Goal: Find specific page/section: Find specific page/section

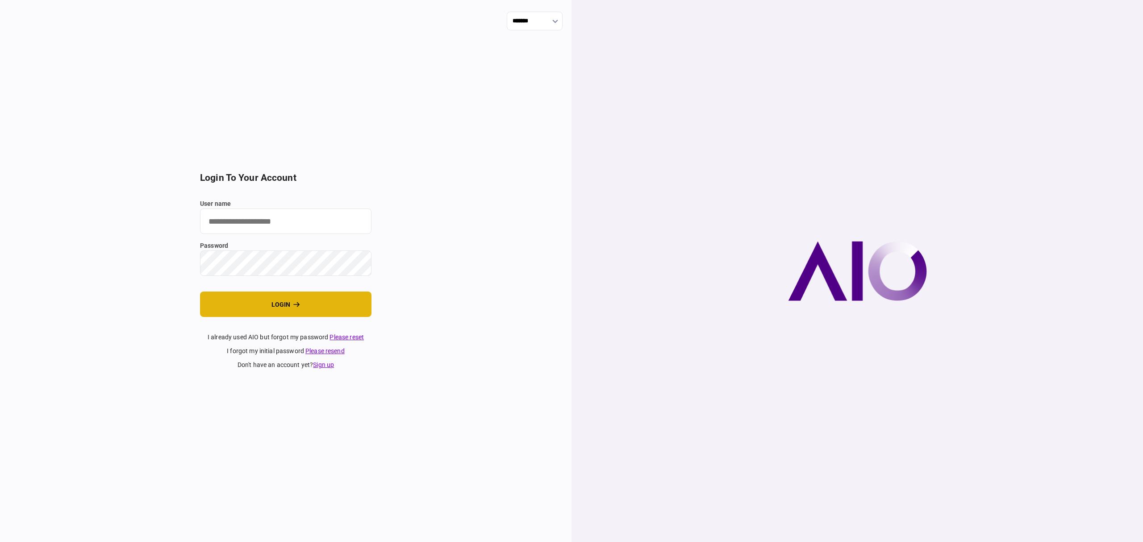
type input "*******"
click at [275, 304] on button "login" at bounding box center [285, 303] width 171 height 25
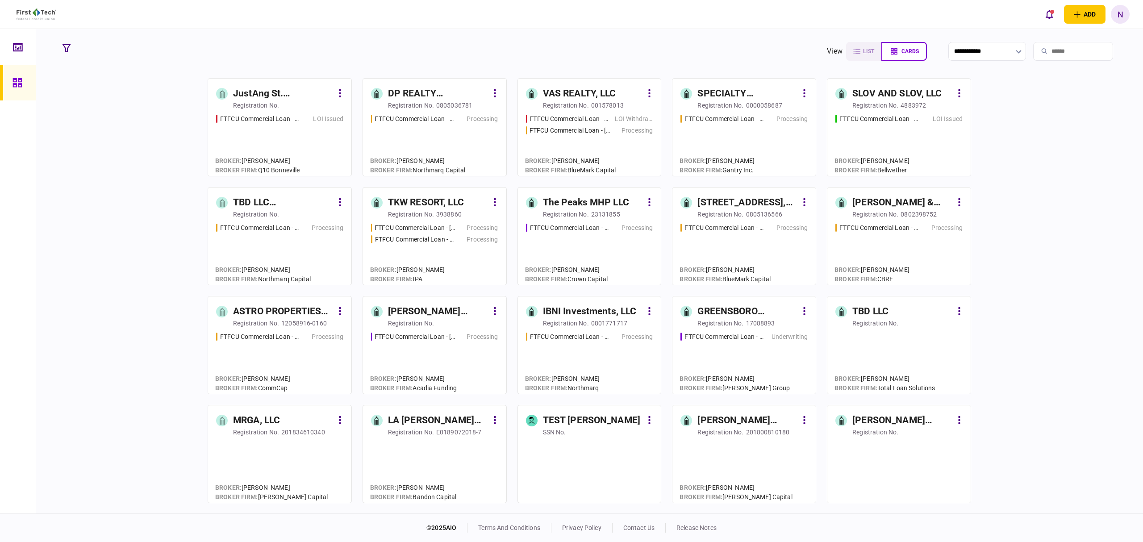
click at [426, 93] on div "DP REALTY INVESTMENT, LLC" at bounding box center [438, 94] width 100 height 14
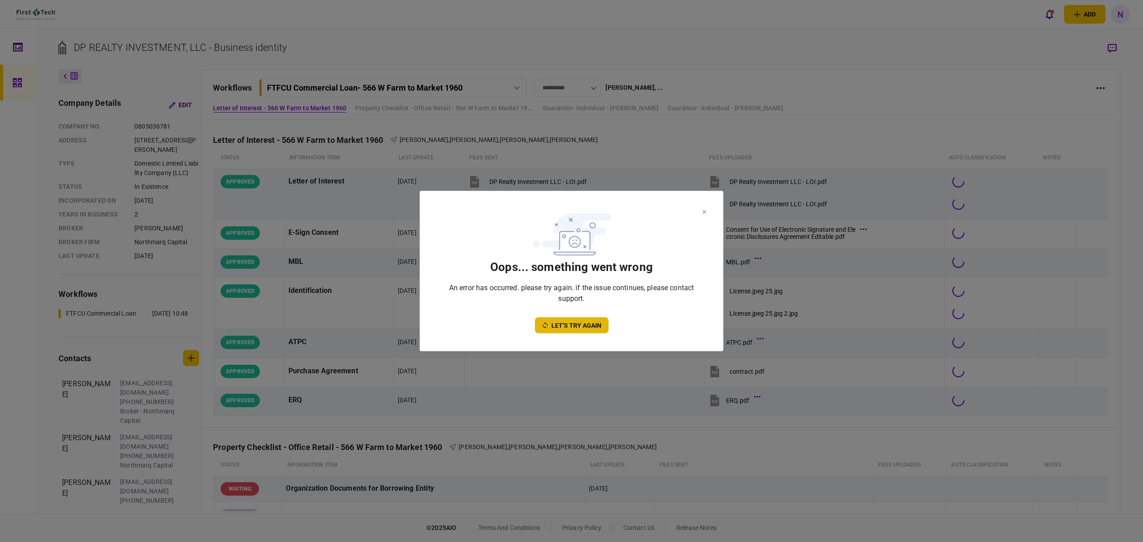
click at [586, 327] on button "let’s try again" at bounding box center [572, 325] width 74 height 16
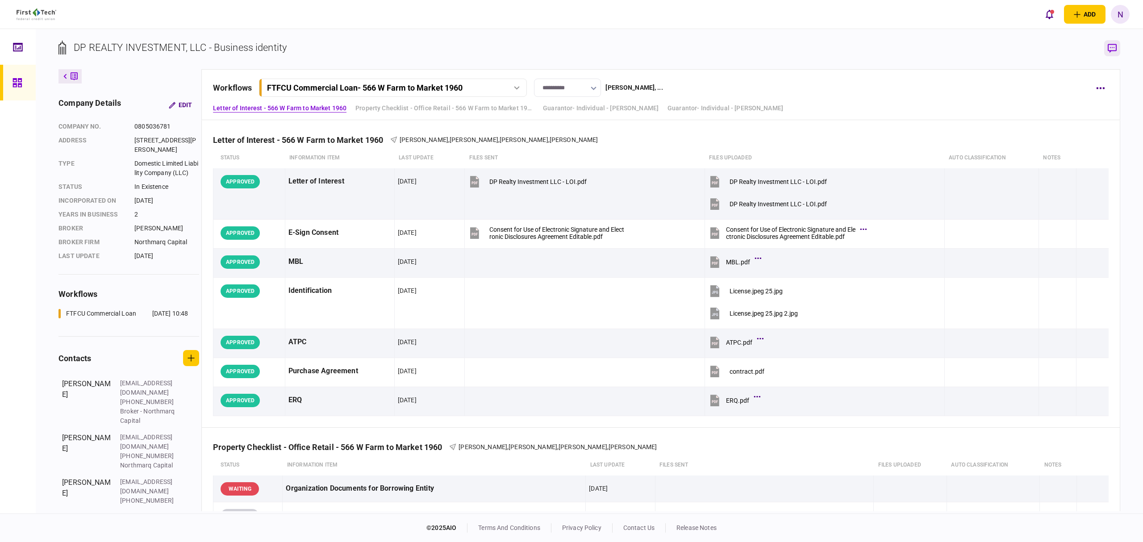
click at [1111, 53] on button "button" at bounding box center [1112, 48] width 16 height 16
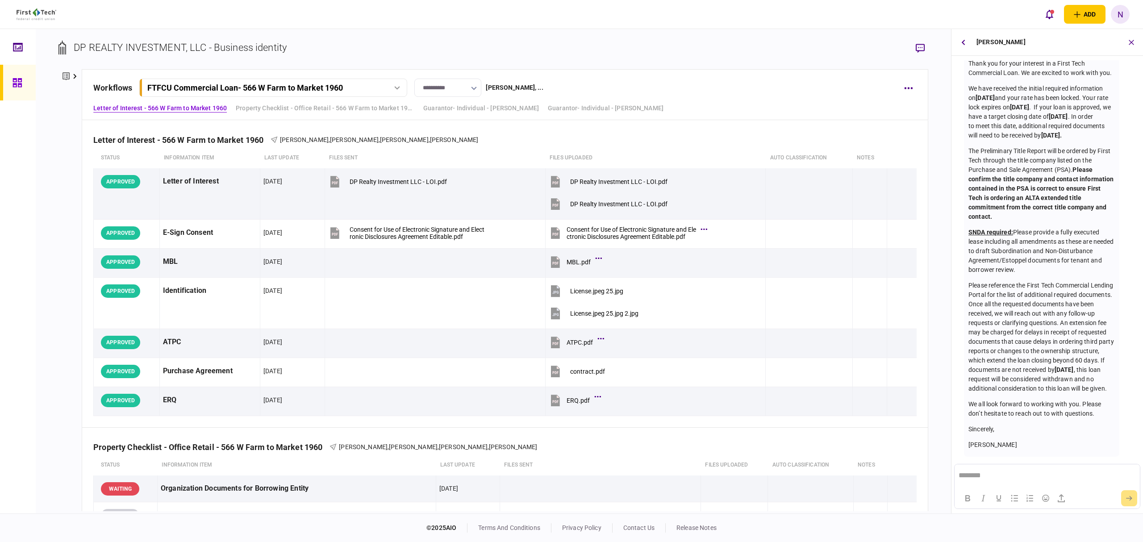
scroll to position [59, 0]
